Goal: Task Accomplishment & Management: Manage account settings

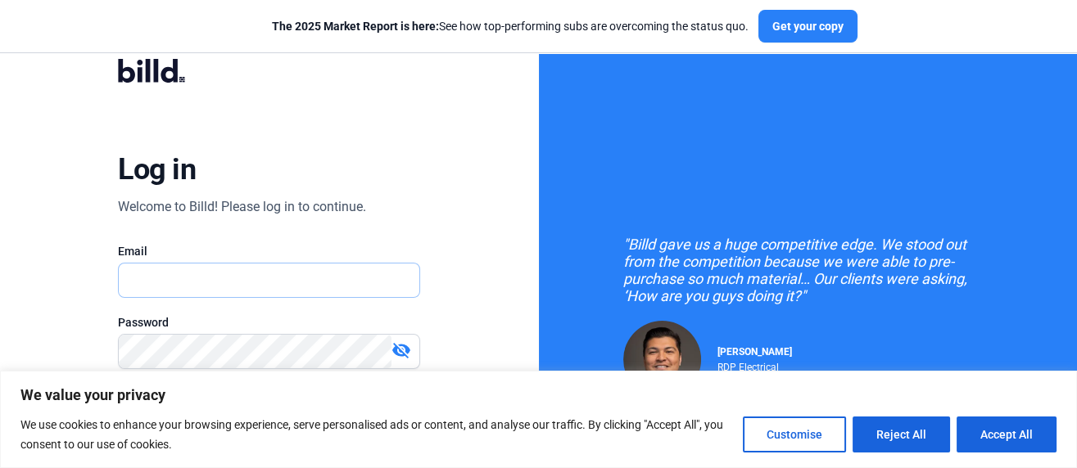
click at [188, 278] on input "text" at bounding box center [269, 281] width 301 height 34
type input "[EMAIL_ADDRESS][DOMAIN_NAME]"
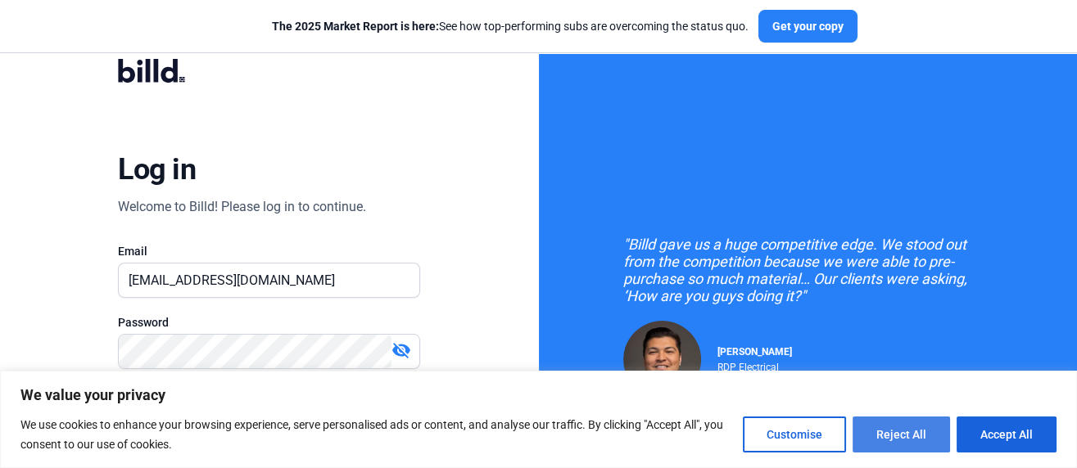
click at [907, 432] on button "Reject All" at bounding box center [901, 435] width 97 height 36
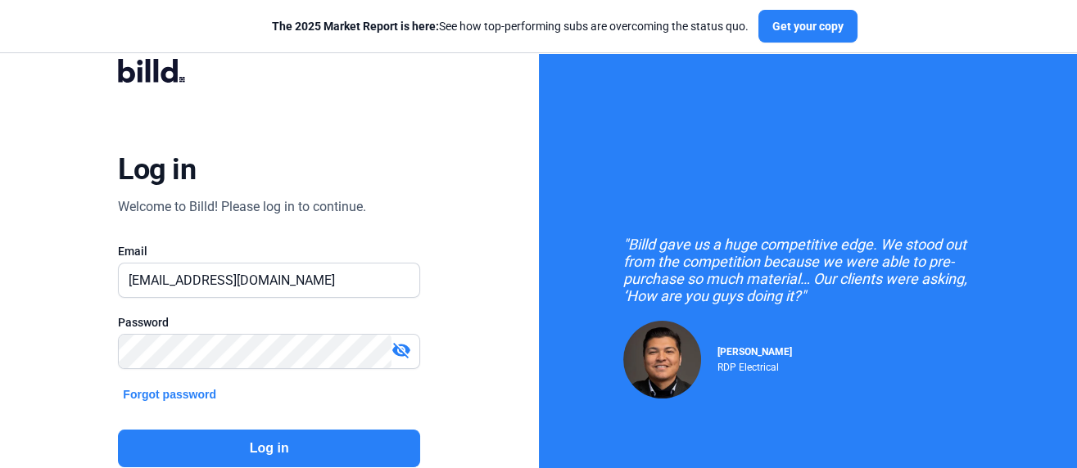
click at [280, 446] on button "Log in" at bounding box center [269, 449] width 302 height 38
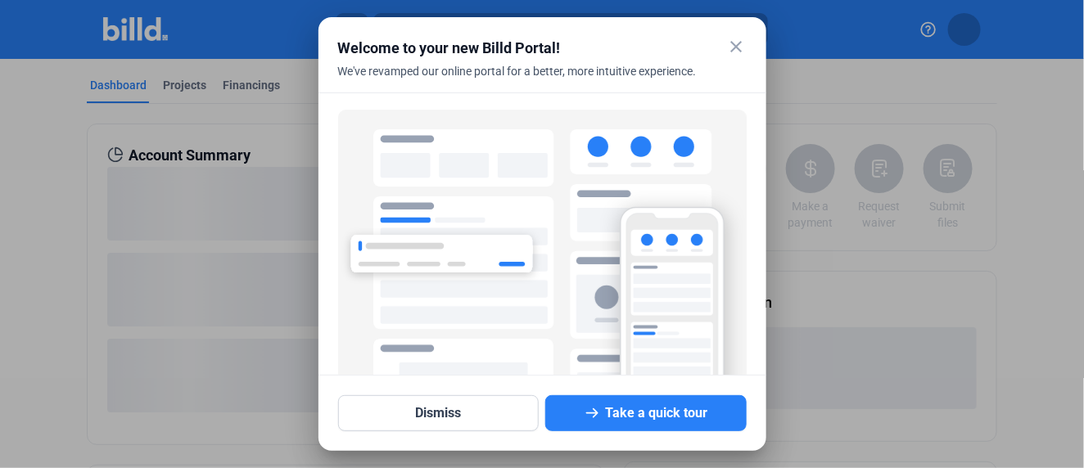
scroll to position [133, 0]
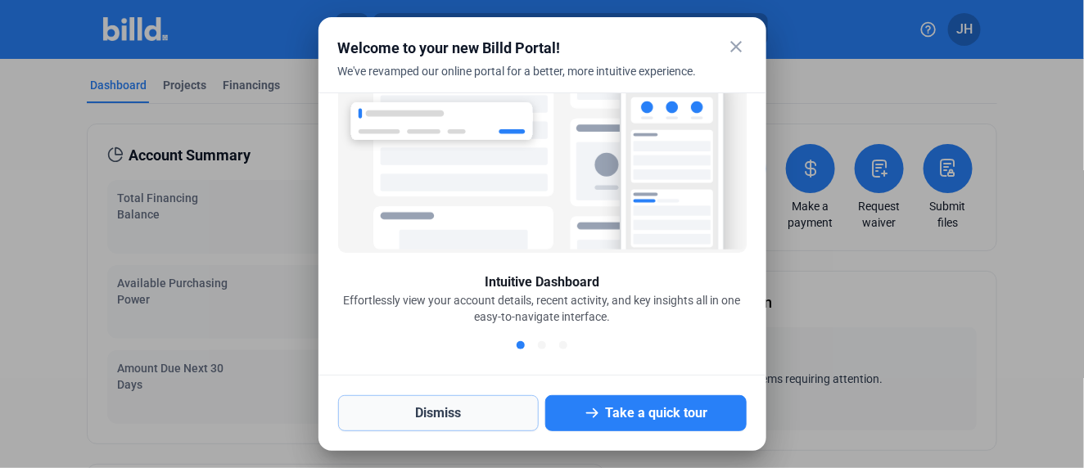
click at [461, 419] on button "Dismiss" at bounding box center [438, 414] width 201 height 36
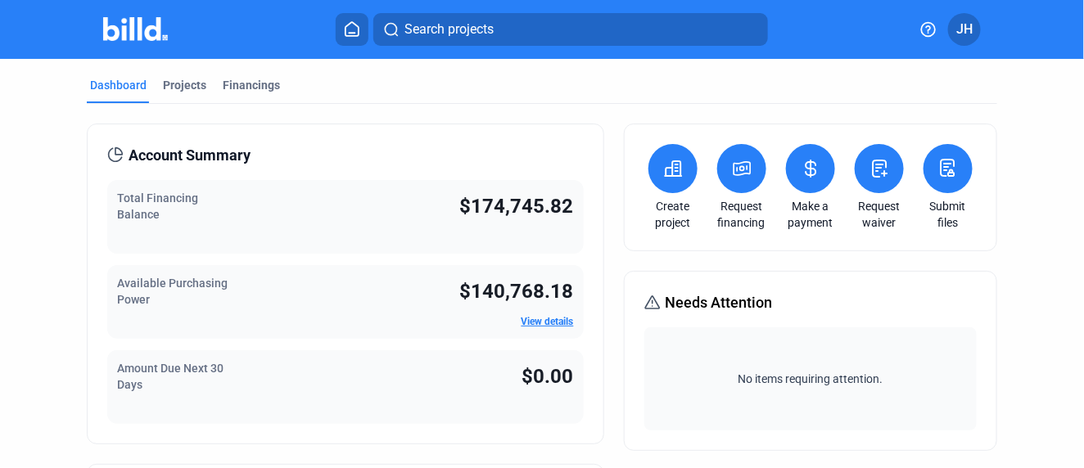
click at [423, 26] on span "Search projects" at bounding box center [449, 30] width 89 height 20
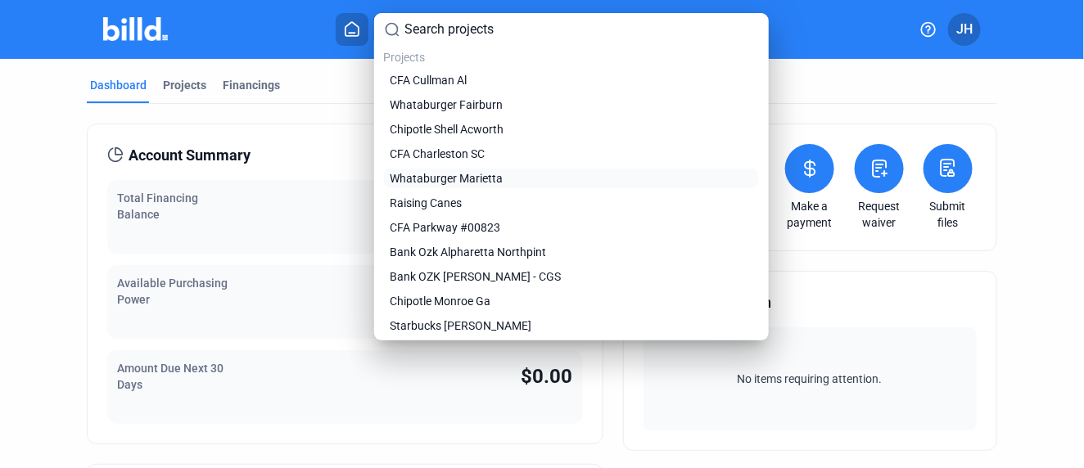
click at [462, 177] on span "Whataburger Marietta" at bounding box center [447, 178] width 113 height 16
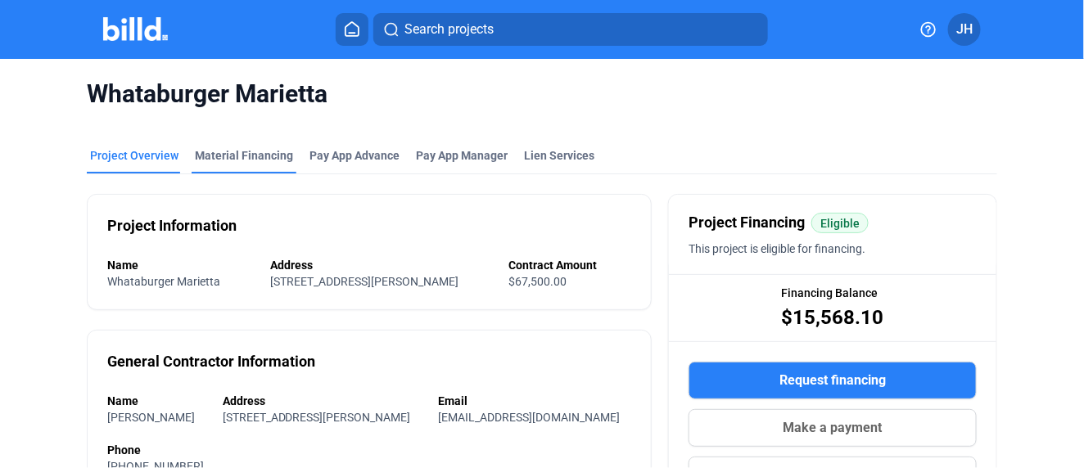
click at [273, 153] on div "Material Financing" at bounding box center [244, 155] width 98 height 16
